Goal: Task Accomplishment & Management: Manage account settings

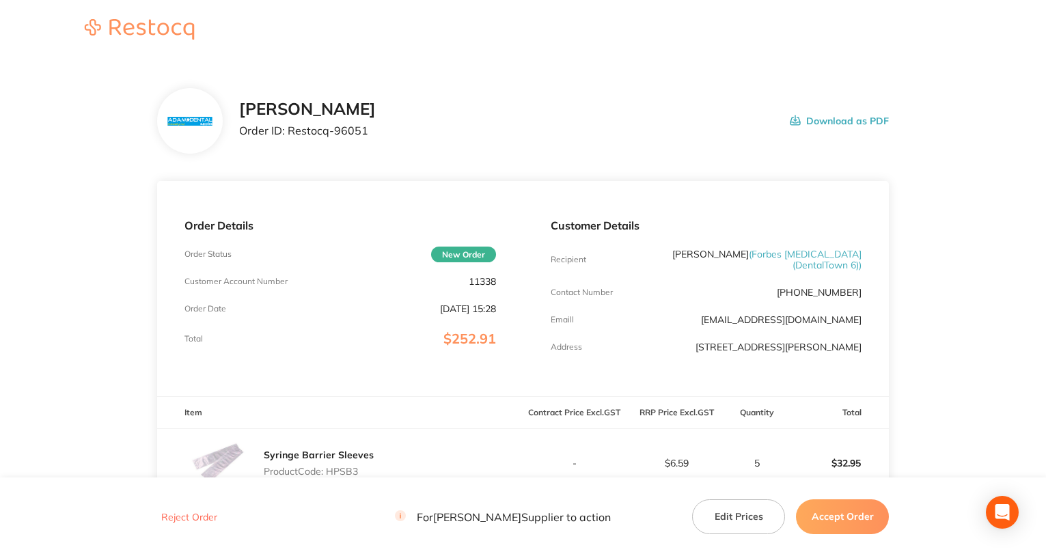
click at [475, 283] on p "11338" at bounding box center [481, 281] width 27 height 11
copy p "11338"
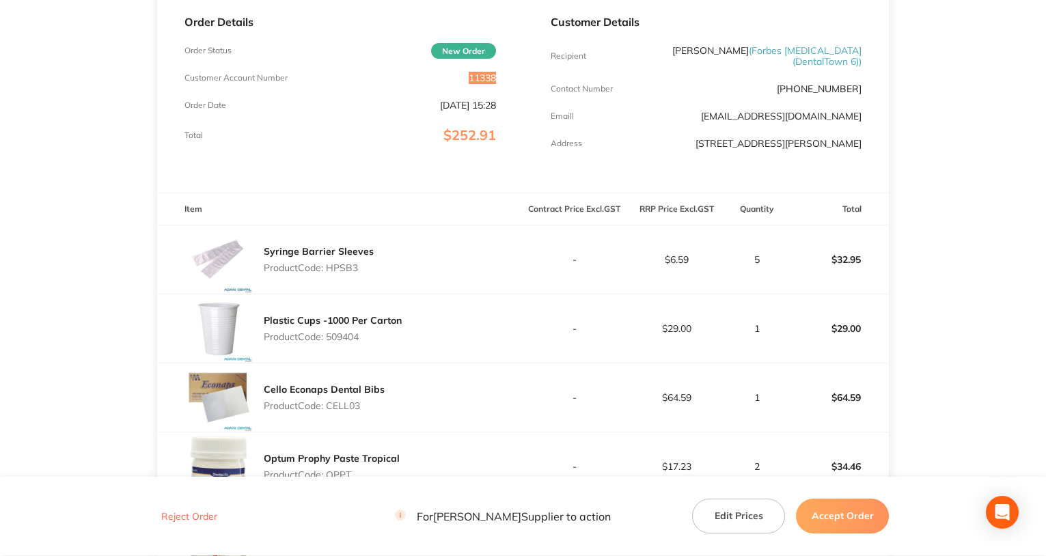
scroll to position [205, 0]
click at [346, 268] on p "Product Code: HPSB3" at bounding box center [319, 266] width 110 height 11
copy p "HPSB3"
click at [344, 339] on p "Product Code: 509404" at bounding box center [333, 335] width 138 height 11
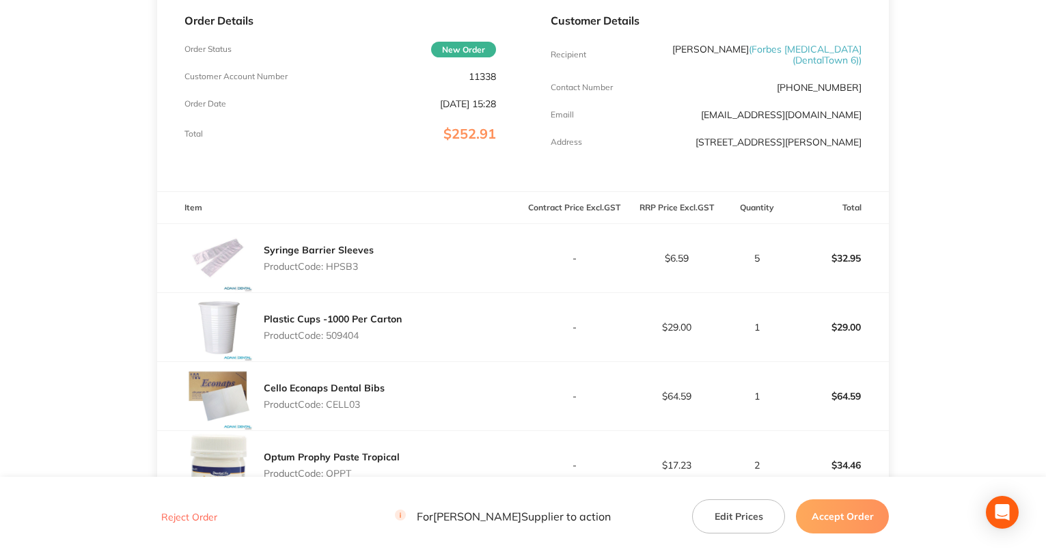
click at [344, 339] on p "Product Code: 509404" at bounding box center [333, 335] width 138 height 11
copy p "509404"
click at [348, 397] on div "Cello Econaps Dental Bibs Product Code: CELL03" at bounding box center [324, 396] width 121 height 38
click at [349, 397] on div "Cello Econaps Dental Bibs Product Code: CELL03" at bounding box center [324, 396] width 121 height 38
copy p "CELL03"
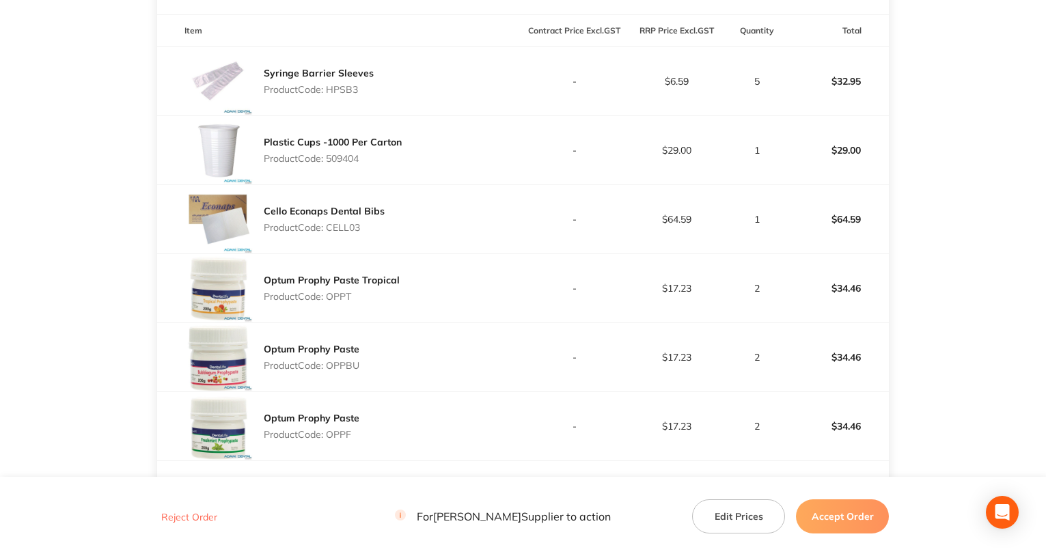
scroll to position [410, 0]
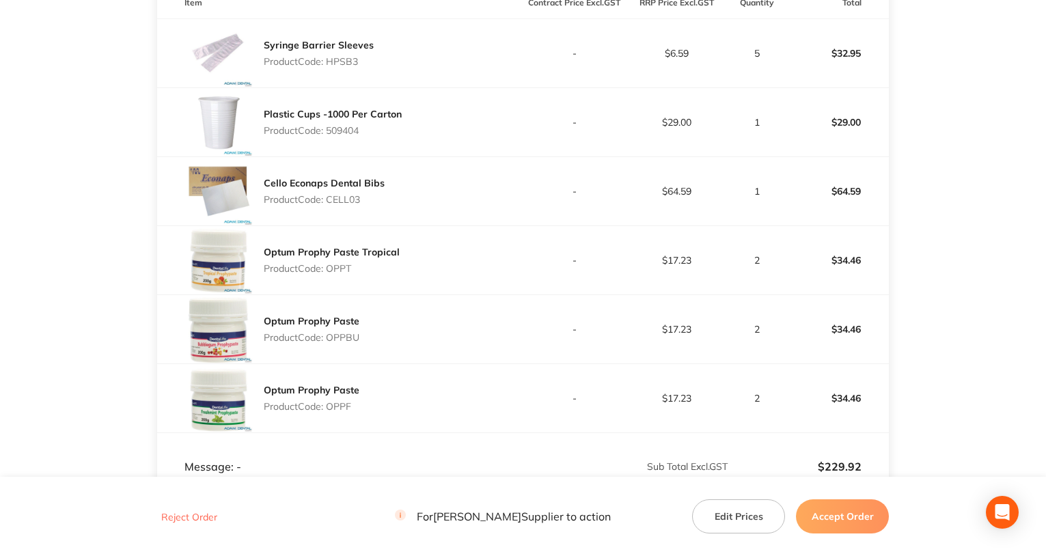
click at [337, 270] on p "Product Code: OPPT" at bounding box center [332, 268] width 136 height 11
copy p "OPPT"
click at [337, 333] on p "Product Code: OPPBU" at bounding box center [312, 337] width 96 height 11
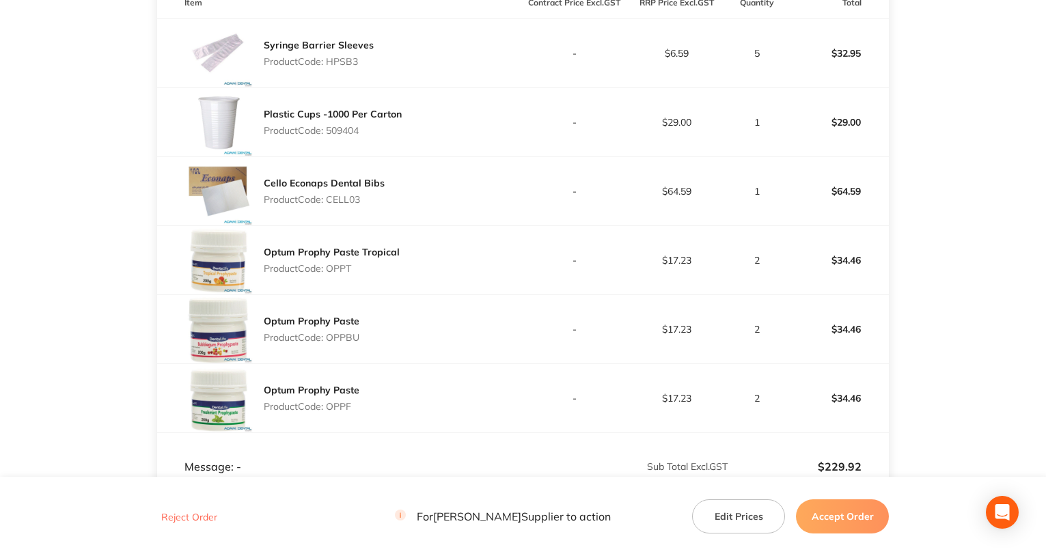
copy p "OPPBU"
click at [339, 406] on p "Product Code: OPPF" at bounding box center [312, 406] width 96 height 11
copy p "OPPF"
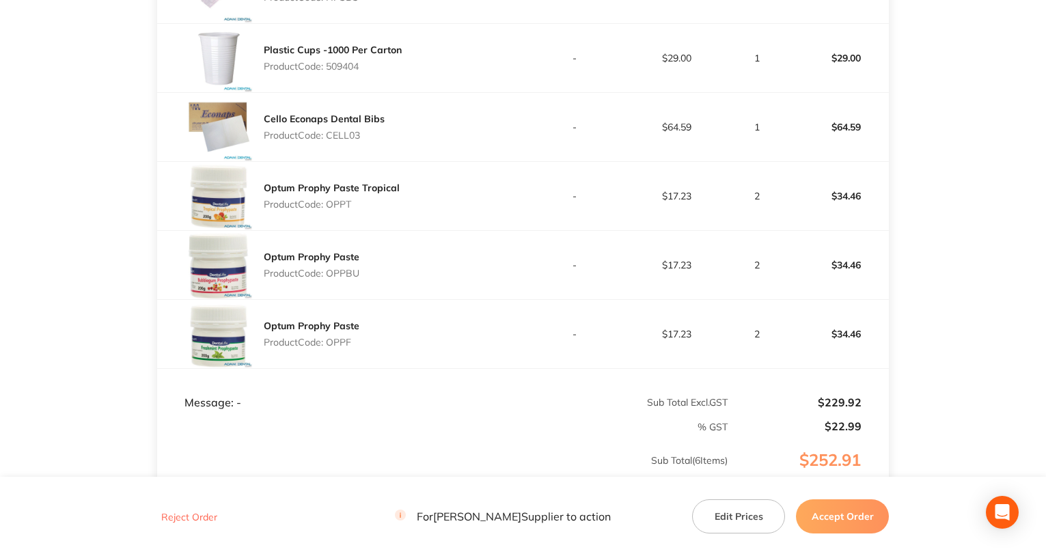
scroll to position [137, 0]
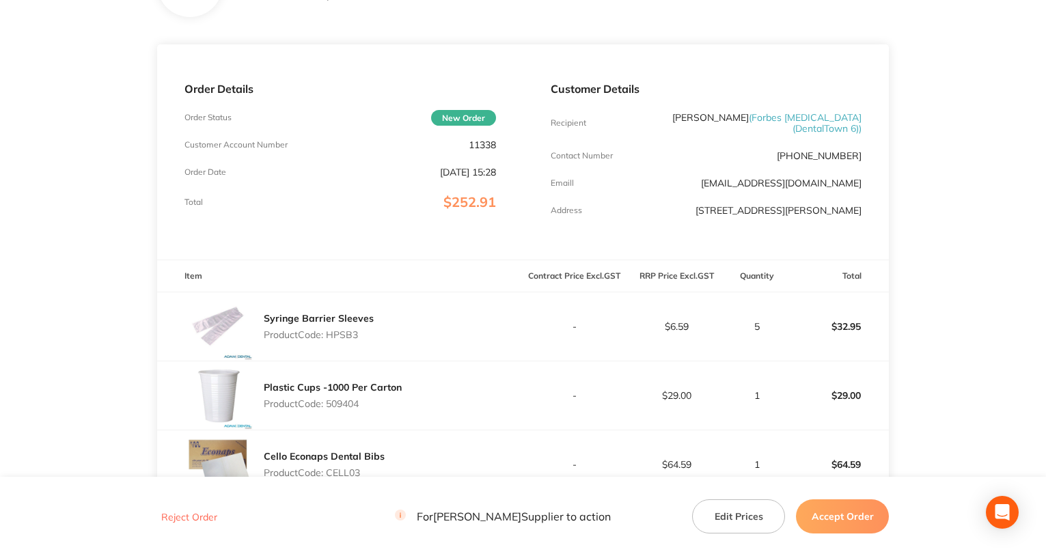
click at [483, 146] on p "11338" at bounding box center [481, 144] width 27 height 11
copy p "11338"
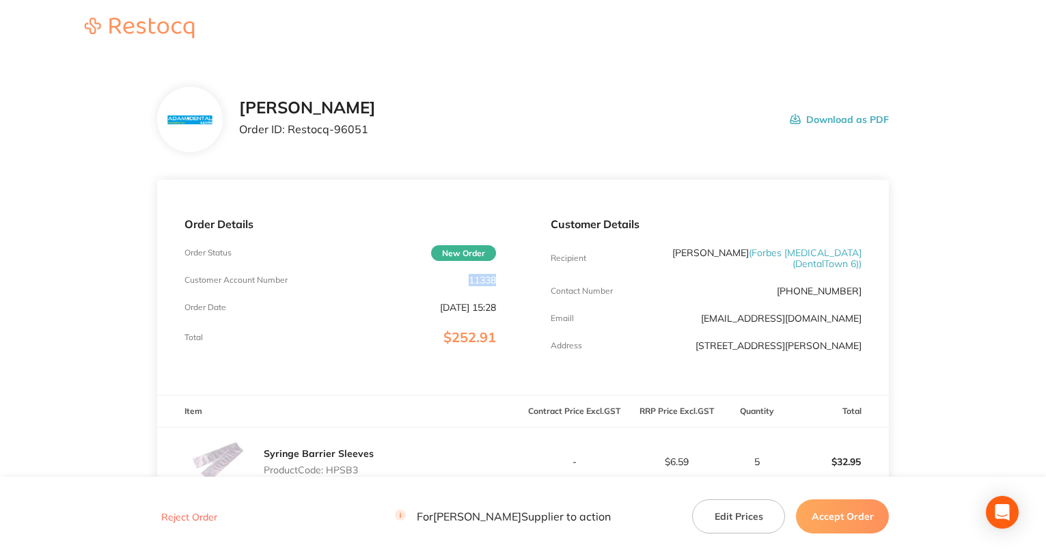
scroll to position [0, 0]
drag, startPoint x: 290, startPoint y: 129, endPoint x: 384, endPoint y: 132, distance: 94.3
click at [384, 132] on div "[PERSON_NAME] Order ID: Restocq- 96051 Download as PDF" at bounding box center [564, 121] width 650 height 42
copy p "Restocq- 96051"
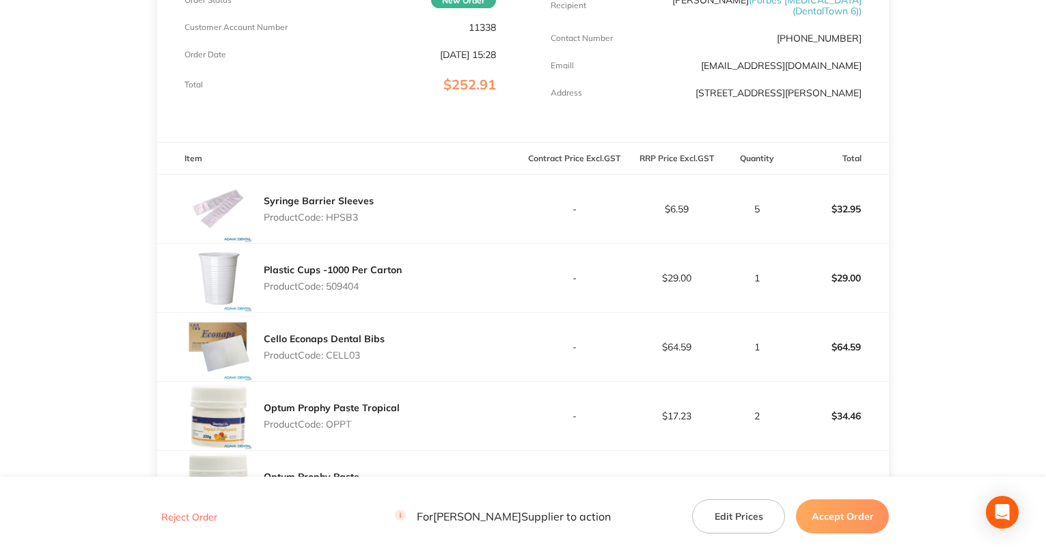
scroll to position [273, 0]
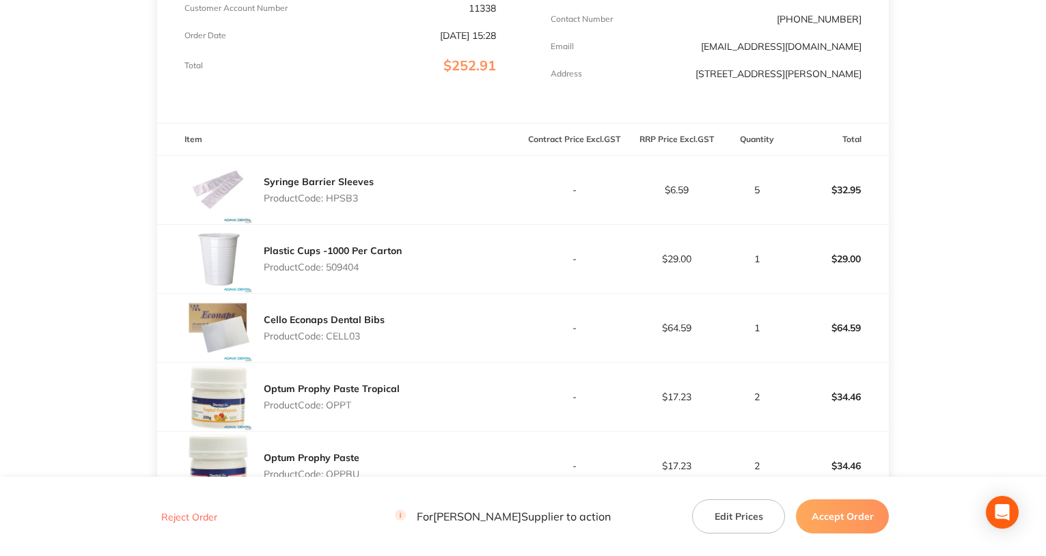
click at [339, 202] on p "Product Code: HPSB3" at bounding box center [319, 198] width 110 height 11
click at [339, 201] on p "Product Code: HPSB3" at bounding box center [319, 198] width 110 height 11
copy p "HPSB3"
click at [333, 266] on p "Product Code: 509404" at bounding box center [333, 267] width 138 height 11
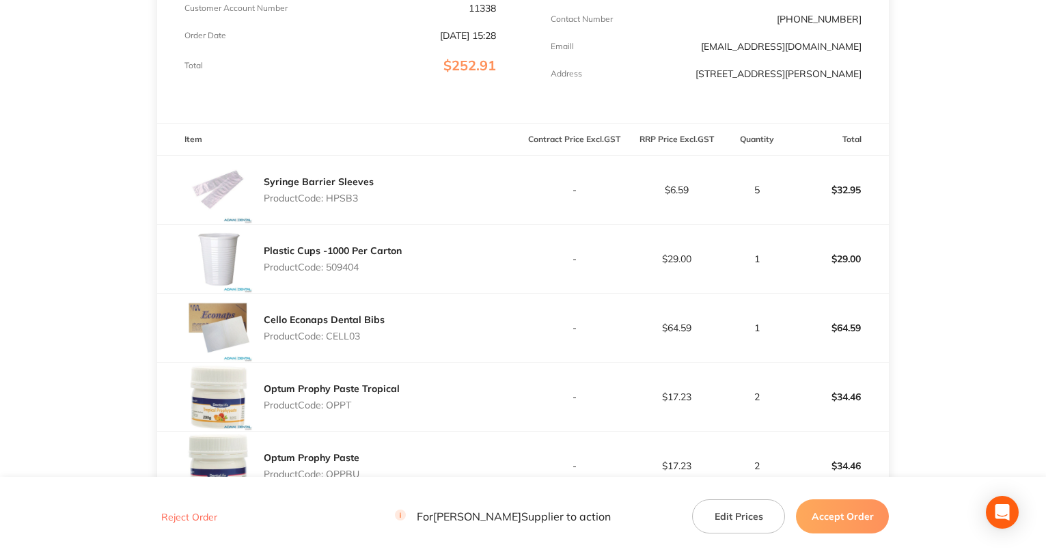
click at [348, 334] on p "Product Code: CELL03" at bounding box center [324, 336] width 121 height 11
click at [333, 405] on p "Product Code: OPPT" at bounding box center [332, 404] width 136 height 11
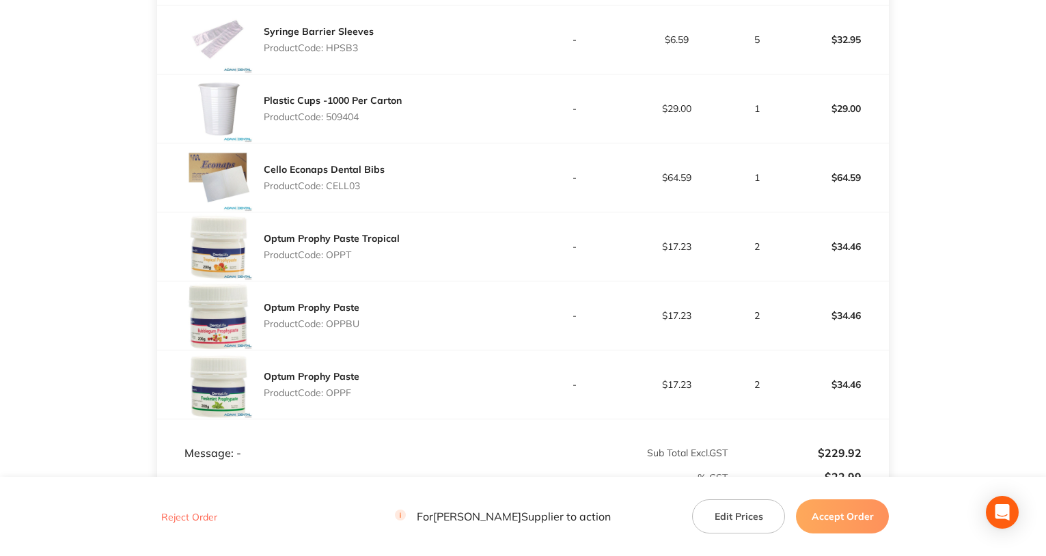
scroll to position [478, 0]
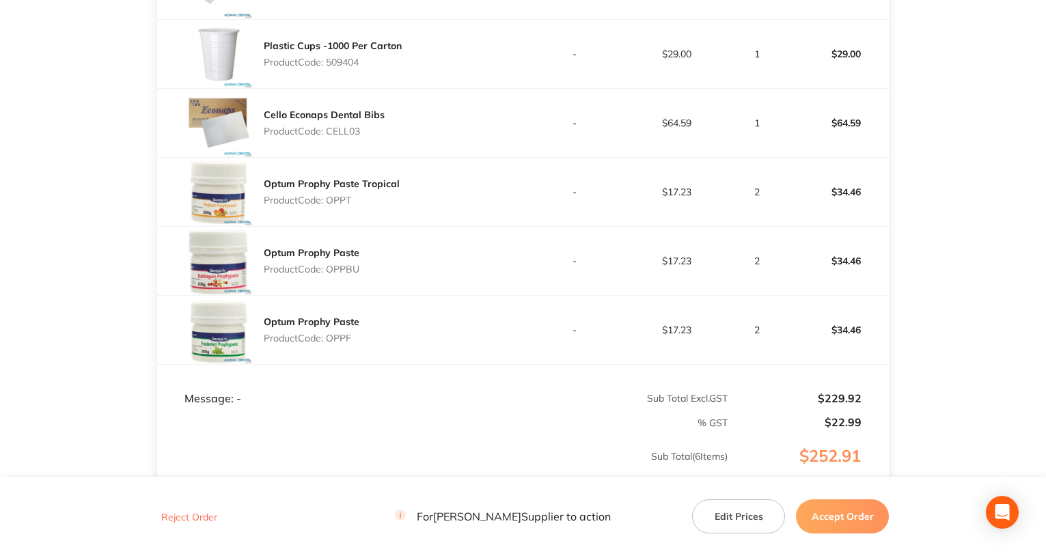
click at [343, 270] on p "Product Code: OPPBU" at bounding box center [312, 269] width 96 height 11
click at [331, 337] on p "Product Code: OPPF" at bounding box center [312, 338] width 96 height 11
click at [837, 524] on button "Accept Order" at bounding box center [842, 516] width 93 height 34
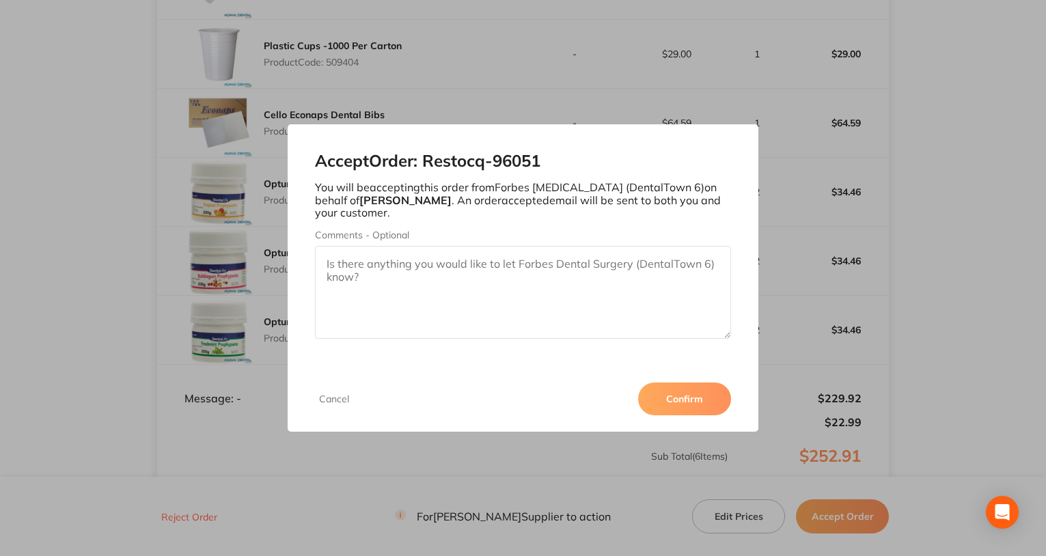
click at [671, 403] on button "Confirm" at bounding box center [684, 398] width 93 height 33
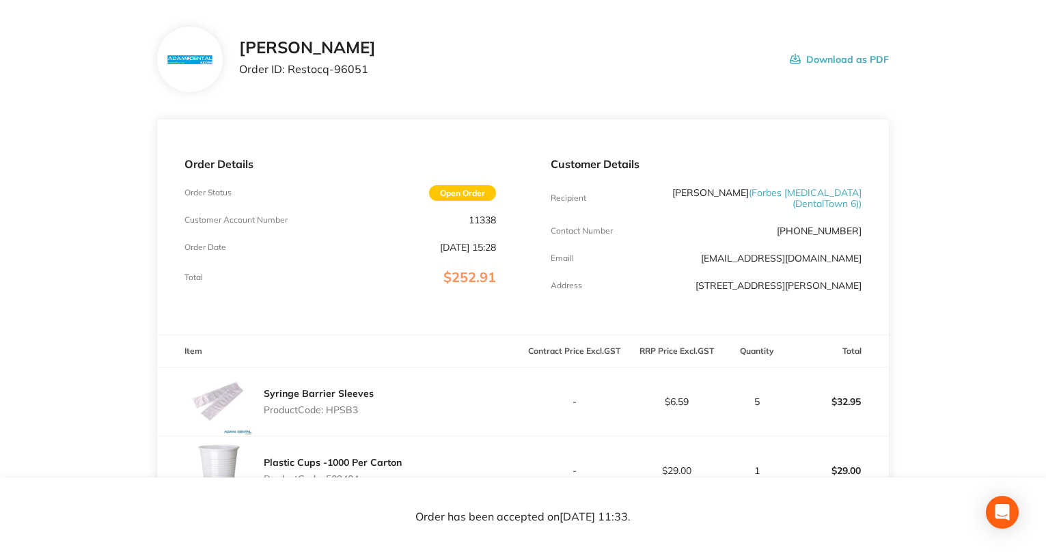
scroll to position [0, 0]
